Goal: Transaction & Acquisition: Purchase product/service

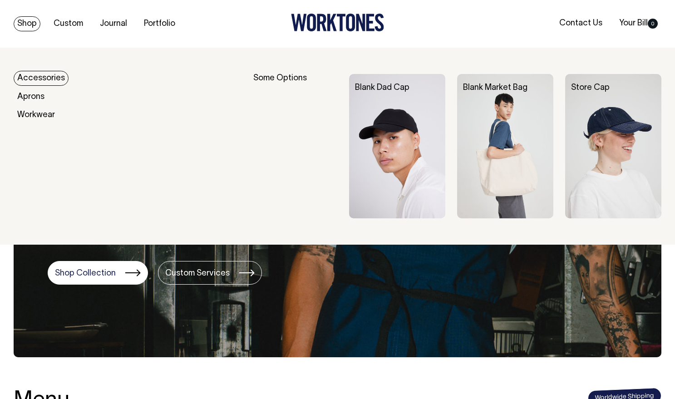
click at [410, 160] on img at bounding box center [397, 146] width 96 height 144
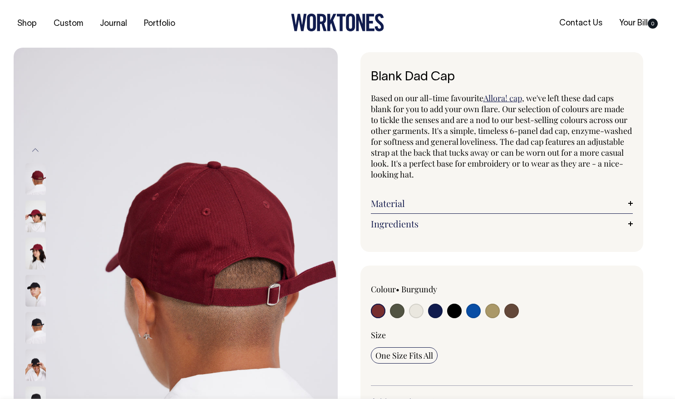
click at [38, 324] on img at bounding box center [35, 328] width 20 height 32
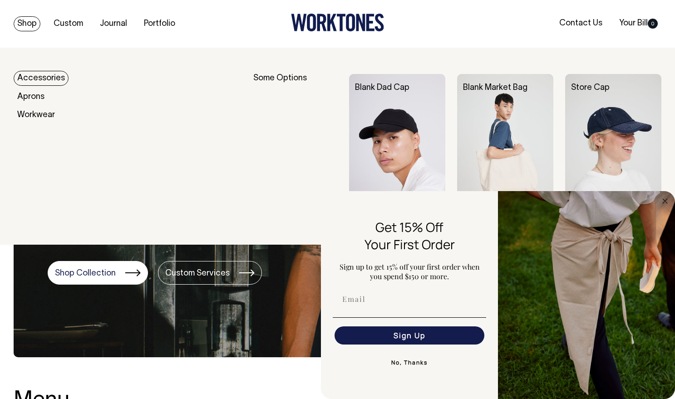
click at [40, 76] on link "Accessories" at bounding box center [41, 78] width 55 height 15
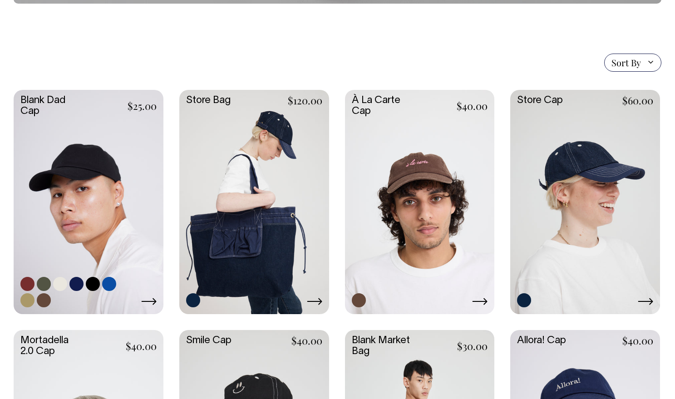
scroll to position [190, 0]
click at [27, 285] on link at bounding box center [27, 283] width 14 height 14
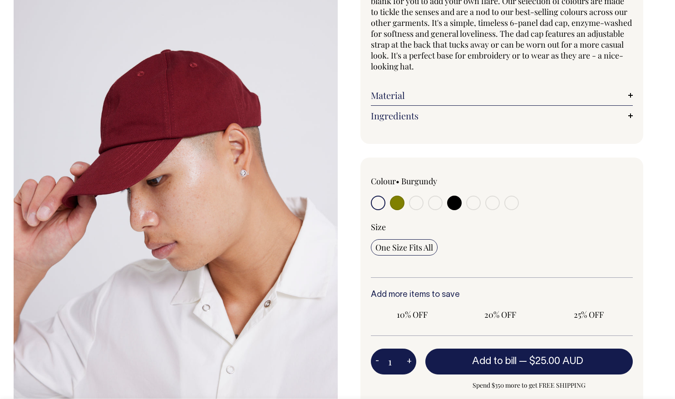
scroll to position [114, 0]
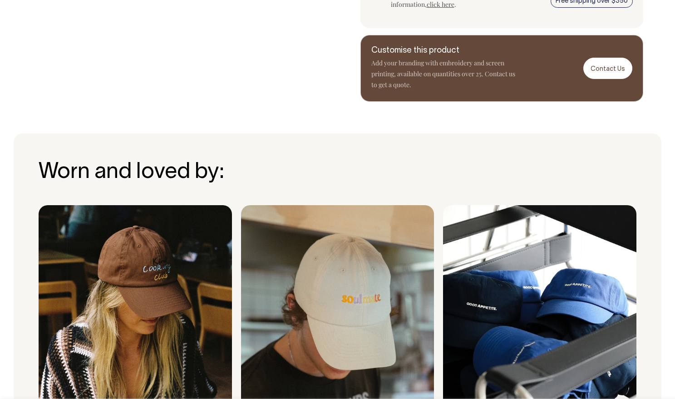
radio input "true"
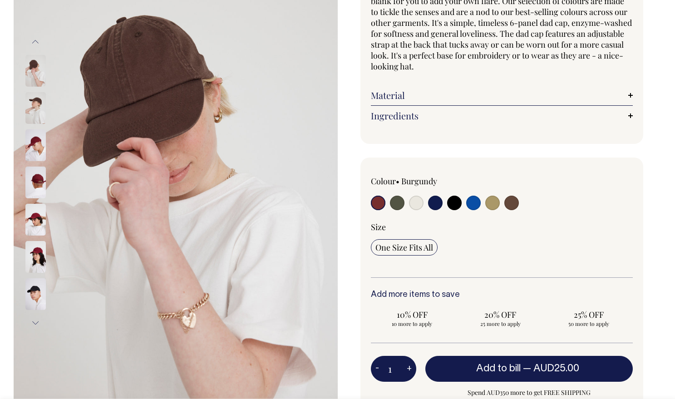
scroll to position [108, 0]
click at [377, 202] on input "radio" at bounding box center [378, 203] width 15 height 15
click at [380, 200] on input "radio" at bounding box center [378, 203] width 15 height 15
click at [35, 295] on img at bounding box center [35, 295] width 20 height 32
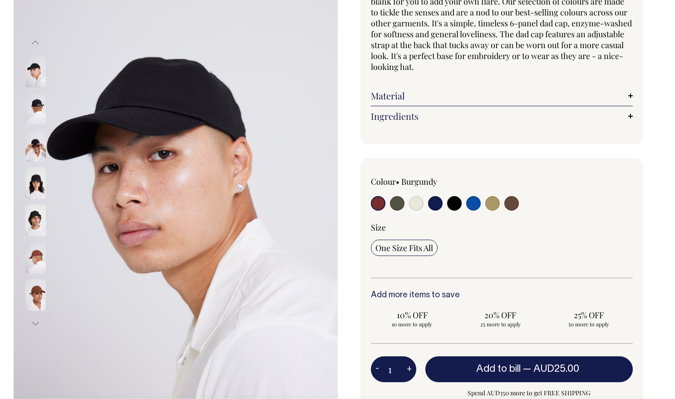
click at [38, 290] on img at bounding box center [35, 295] width 20 height 32
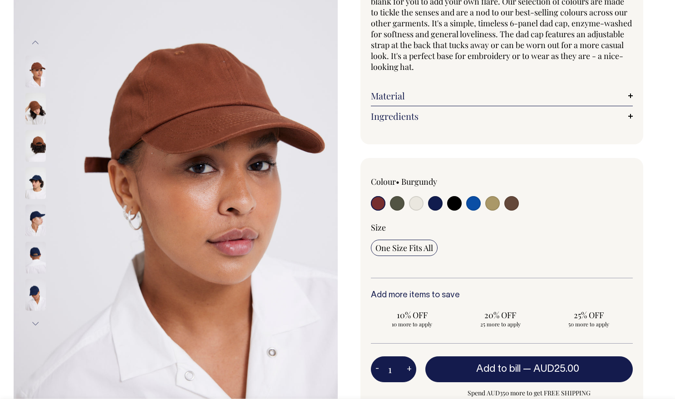
click at [35, 103] on img at bounding box center [35, 109] width 20 height 32
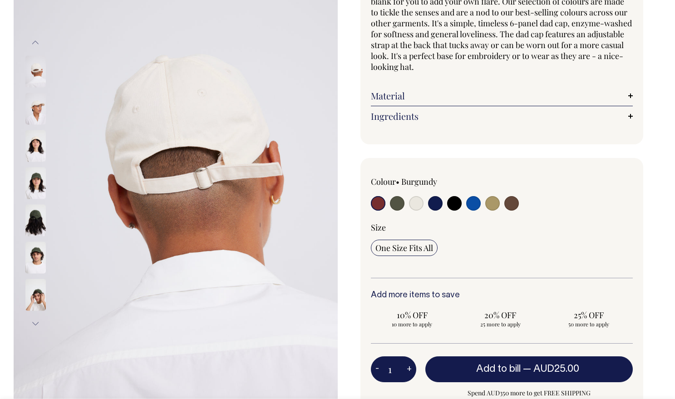
click at [38, 45] on button "Previous" at bounding box center [36, 43] width 14 height 20
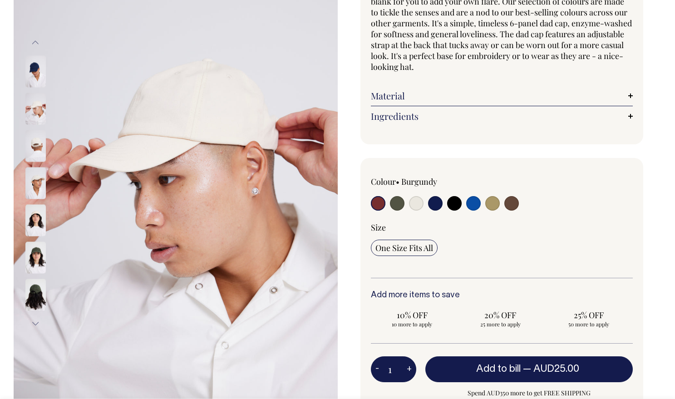
click at [38, 45] on button "Previous" at bounding box center [36, 43] width 14 height 20
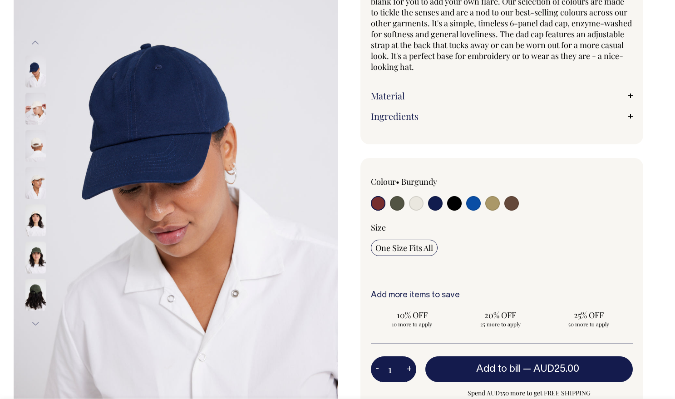
click at [38, 45] on button "Previous" at bounding box center [36, 43] width 14 height 20
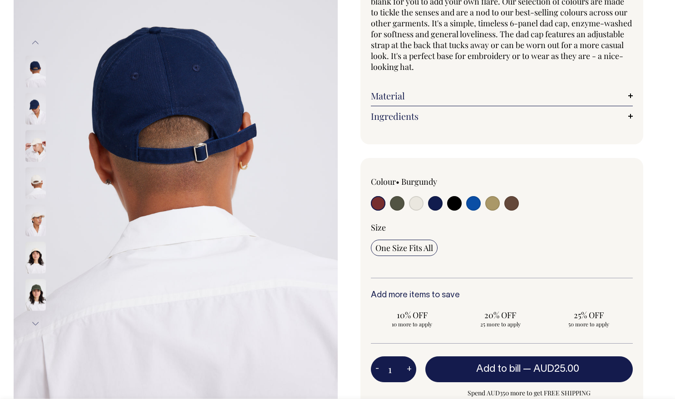
click at [38, 45] on button "Previous" at bounding box center [36, 43] width 14 height 20
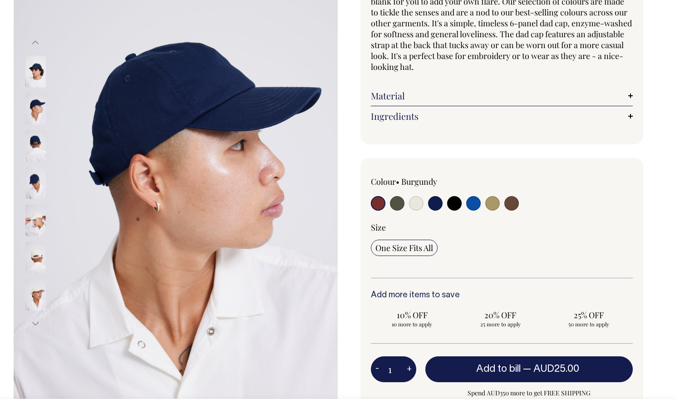
click at [38, 45] on button "Previous" at bounding box center [36, 43] width 14 height 20
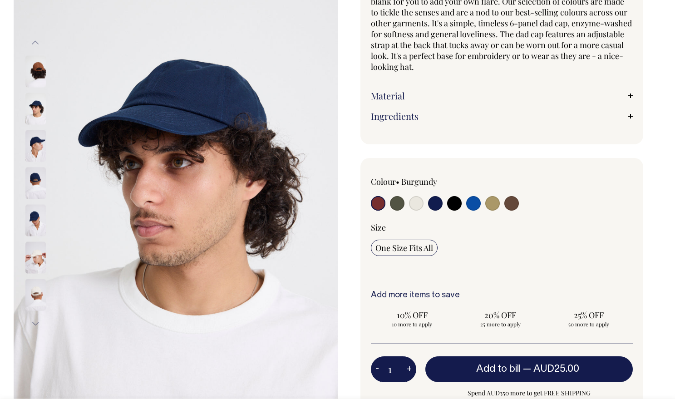
click at [38, 45] on button "Previous" at bounding box center [36, 43] width 14 height 20
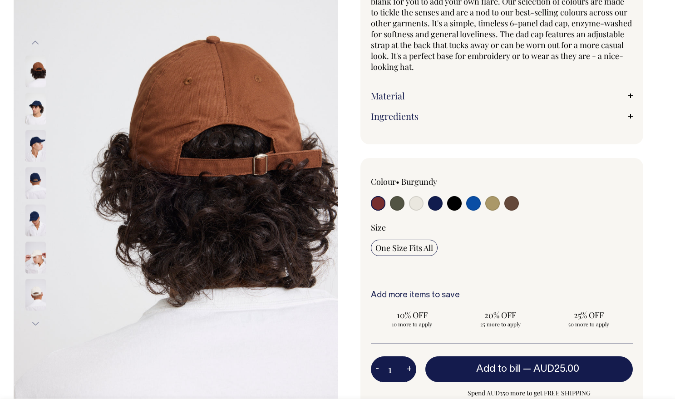
click at [38, 45] on button "Previous" at bounding box center [36, 43] width 14 height 20
click at [34, 40] on button "Previous" at bounding box center [36, 43] width 14 height 20
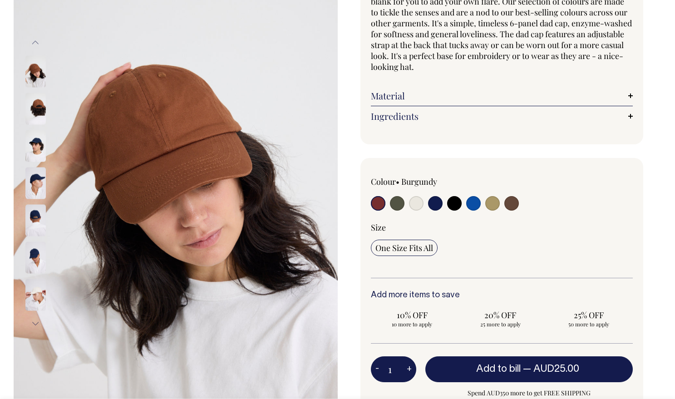
click at [34, 40] on button "Previous" at bounding box center [36, 43] width 14 height 20
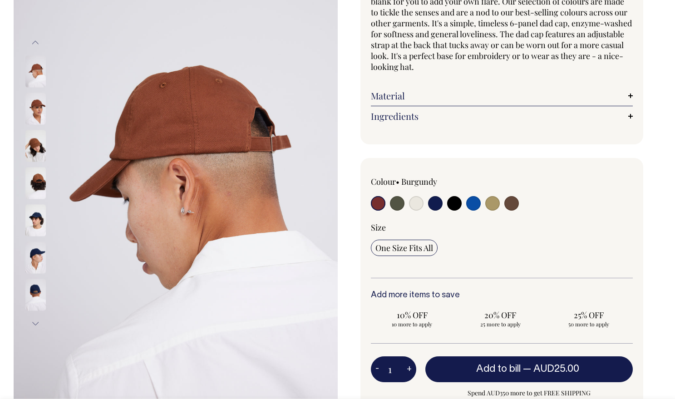
click at [34, 40] on button "Previous" at bounding box center [36, 43] width 14 height 20
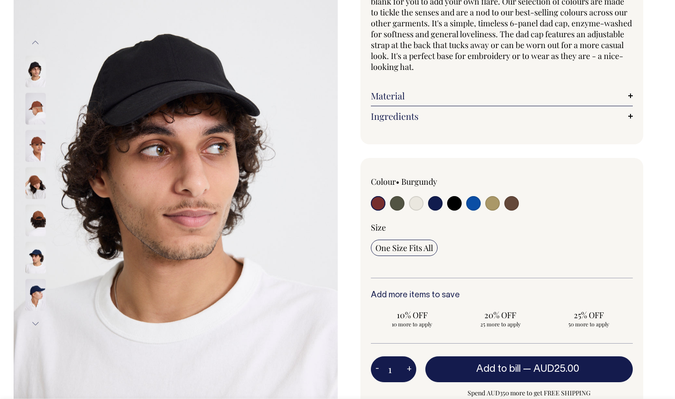
click at [34, 40] on button "Previous" at bounding box center [36, 43] width 14 height 20
click at [37, 44] on button "Previous" at bounding box center [36, 43] width 14 height 20
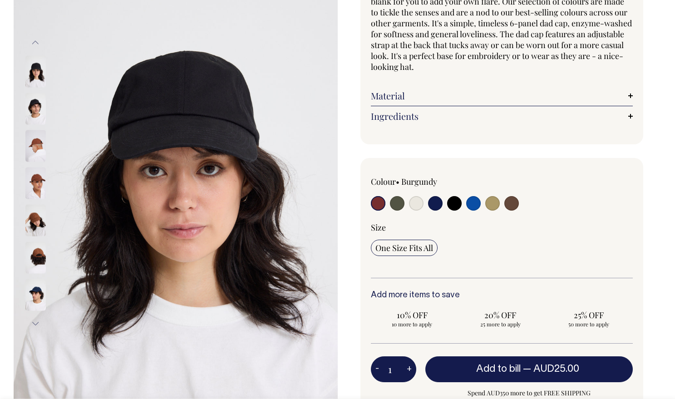
click at [37, 44] on button "Previous" at bounding box center [36, 43] width 14 height 20
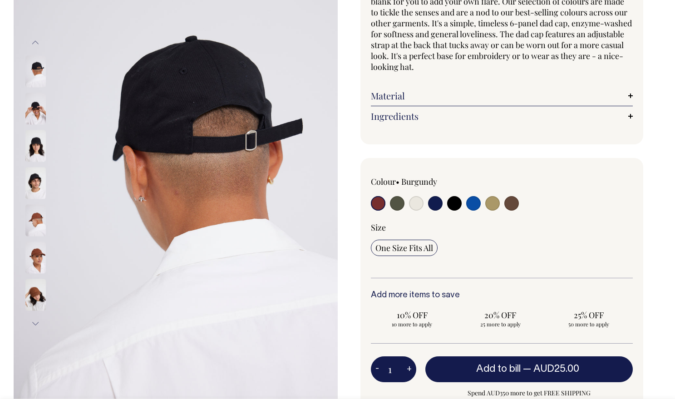
click at [37, 44] on button "Previous" at bounding box center [36, 43] width 14 height 20
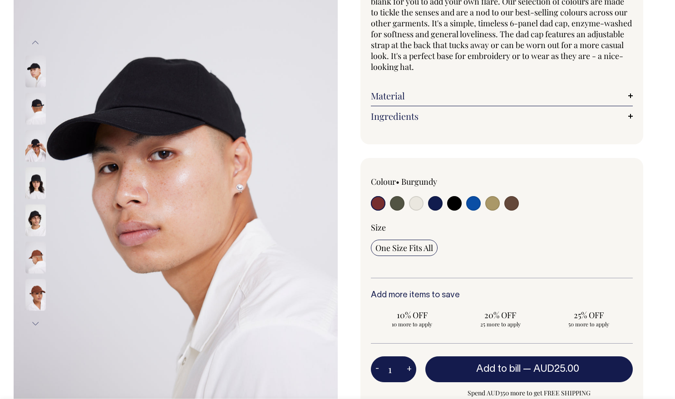
click at [37, 44] on button "Previous" at bounding box center [36, 43] width 14 height 20
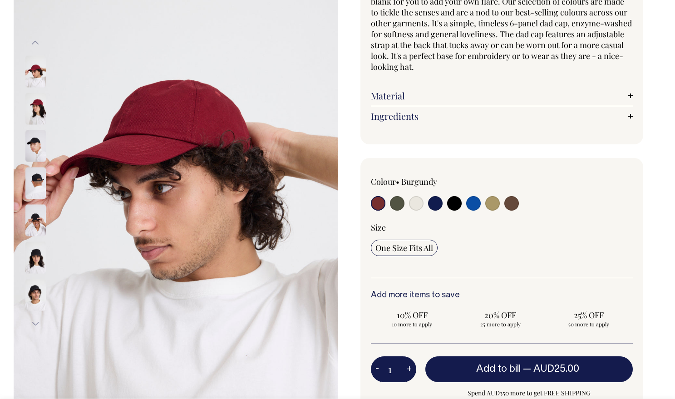
click at [37, 44] on button "Previous" at bounding box center [36, 43] width 14 height 20
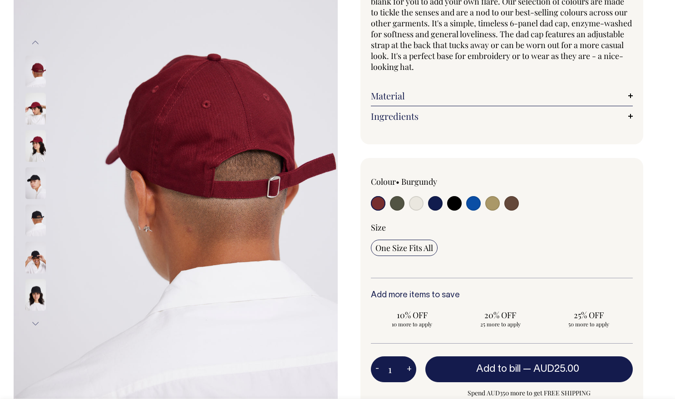
click at [37, 44] on button "Previous" at bounding box center [36, 43] width 14 height 20
click at [36, 43] on button "Previous" at bounding box center [36, 43] width 14 height 20
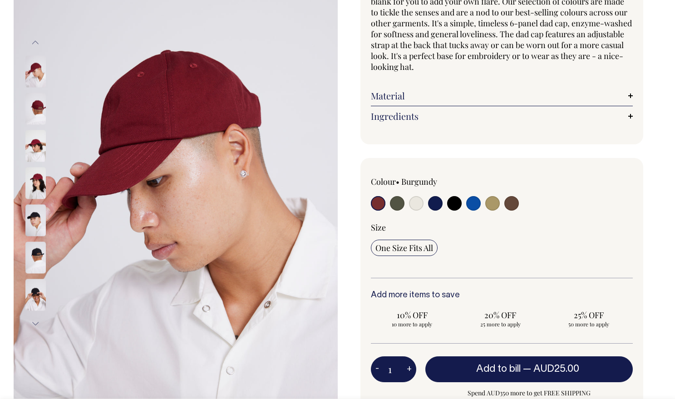
click at [36, 43] on button "Previous" at bounding box center [36, 43] width 14 height 20
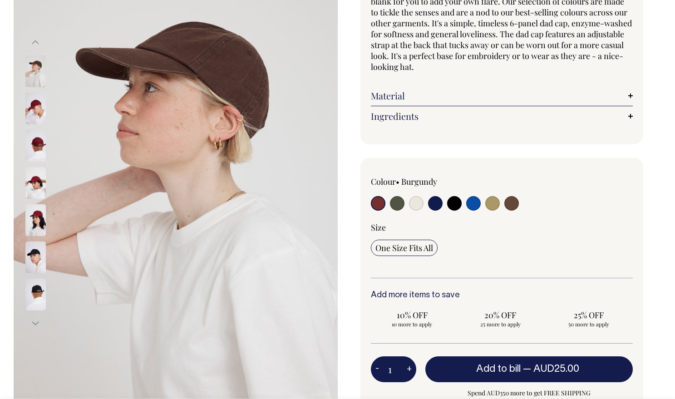
click at [36, 321] on button "Next" at bounding box center [36, 323] width 14 height 20
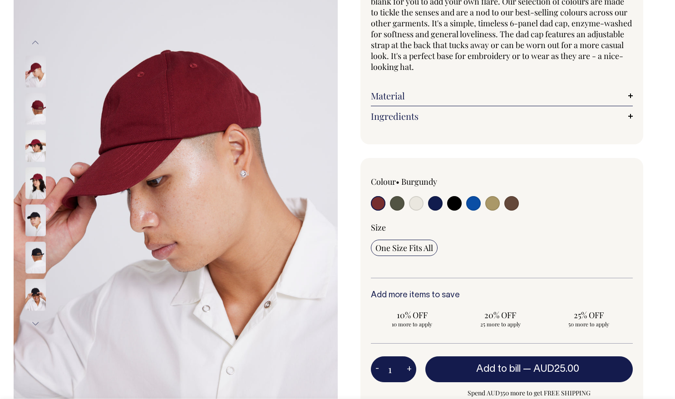
click at [36, 321] on button "Next" at bounding box center [36, 323] width 14 height 20
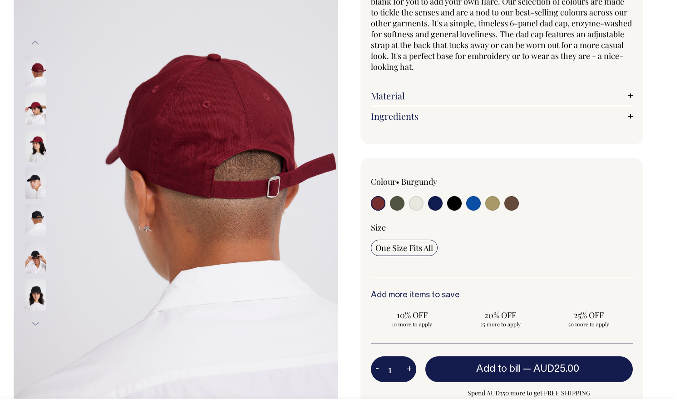
click at [36, 321] on button "Next" at bounding box center [36, 323] width 14 height 20
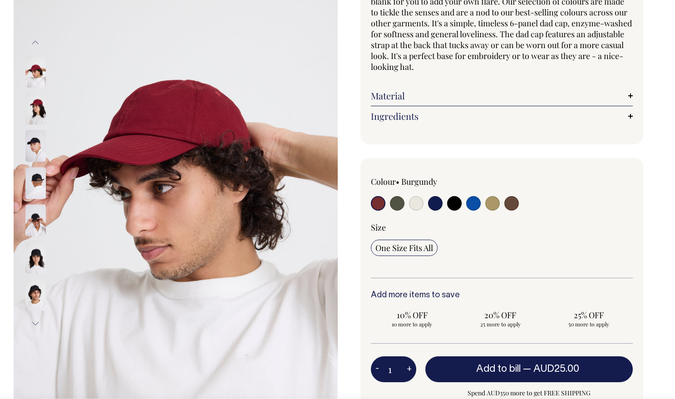
click at [36, 321] on button "Next" at bounding box center [36, 323] width 14 height 20
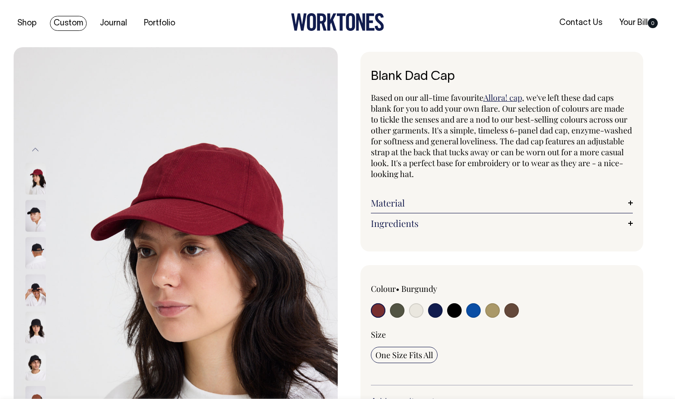
scroll to position [0, 0]
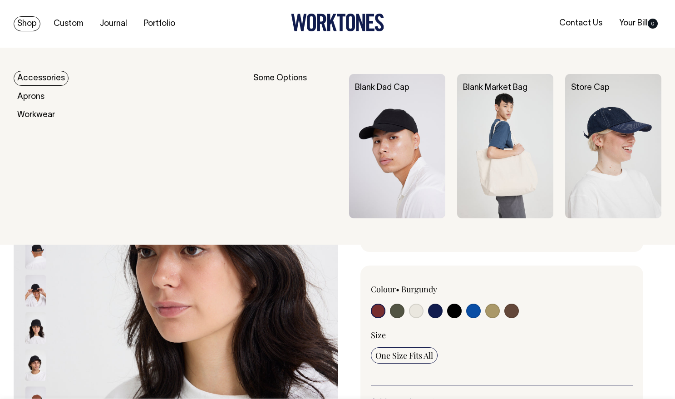
click at [512, 182] on img at bounding box center [505, 146] width 96 height 144
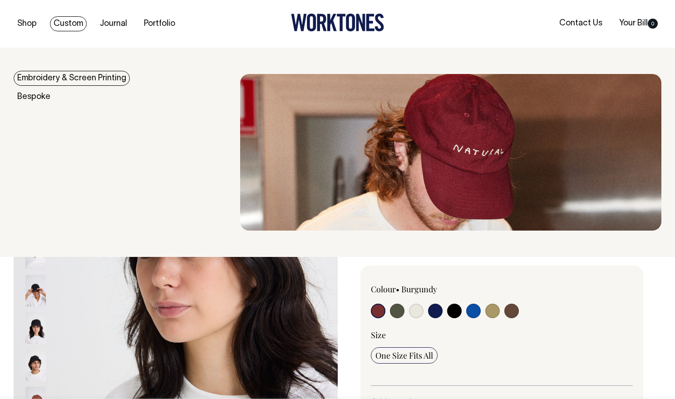
click at [69, 76] on link "Embroidery & Screen Printing" at bounding box center [72, 78] width 116 height 15
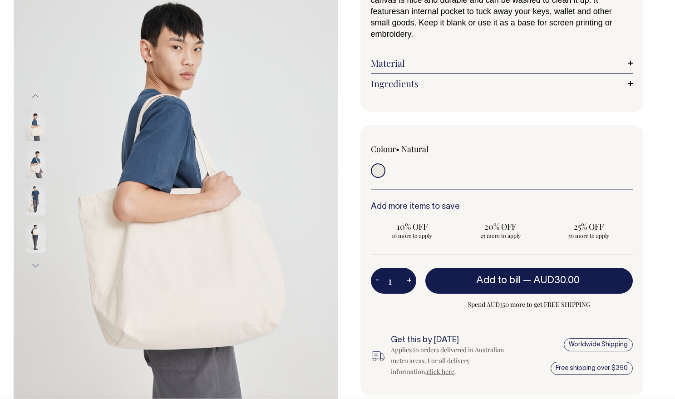
scroll to position [109, 0]
